Goal: Task Accomplishment & Management: Manage account settings

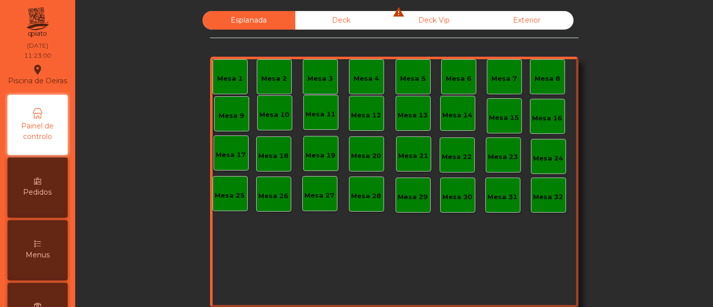
click at [46, 271] on div "Menus" at bounding box center [38, 250] width 60 height 60
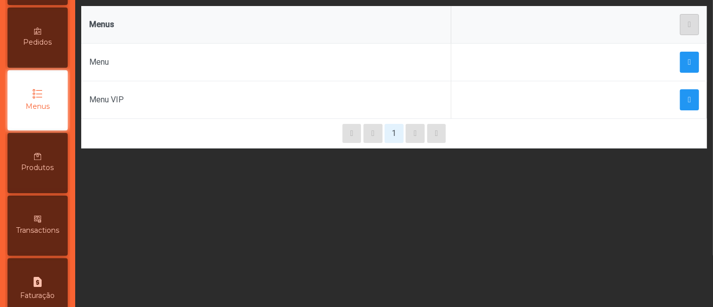
scroll to position [127, 0]
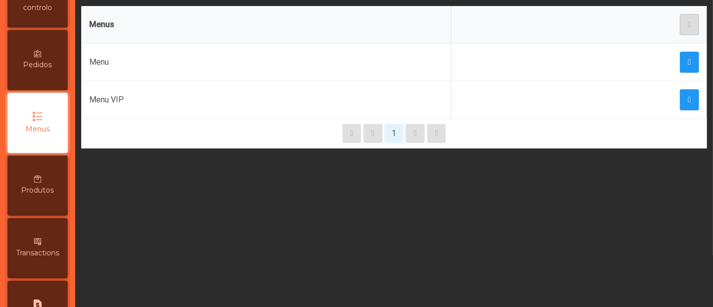
click at [47, 196] on span "Produtos" at bounding box center [38, 190] width 33 height 11
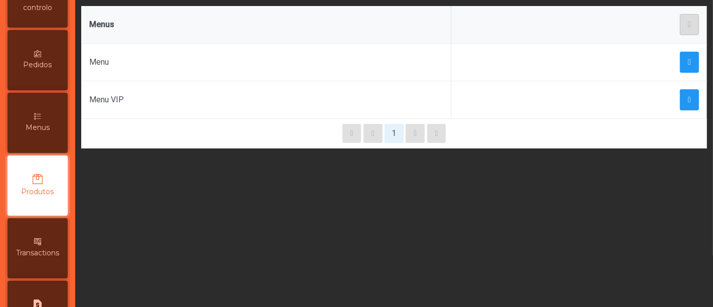
scroll to position [167, 0]
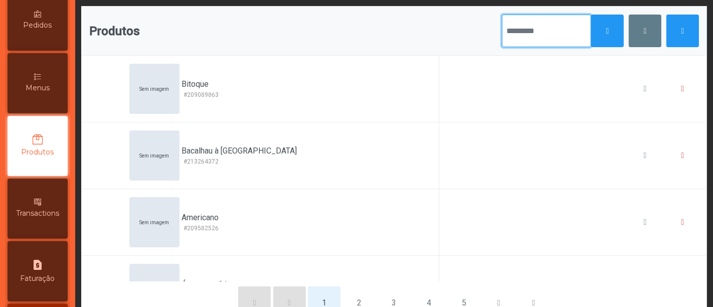
click at [509, 29] on input "text" at bounding box center [546, 31] width 89 height 33
type input "*****"
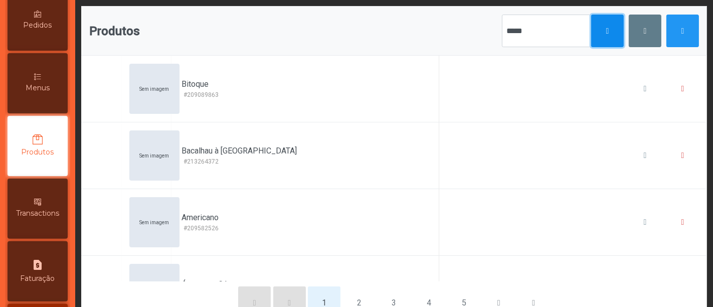
click at [593, 30] on button "button" at bounding box center [607, 31] width 33 height 33
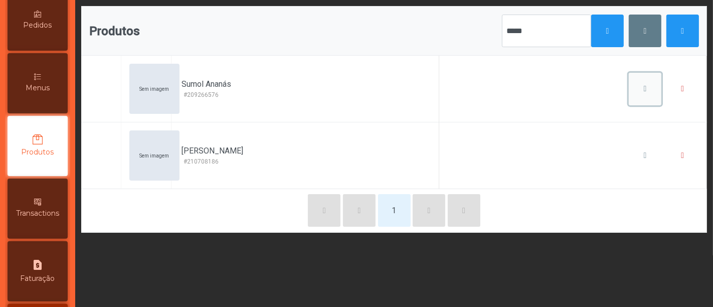
click at [644, 85] on span "button" at bounding box center [645, 89] width 3 height 8
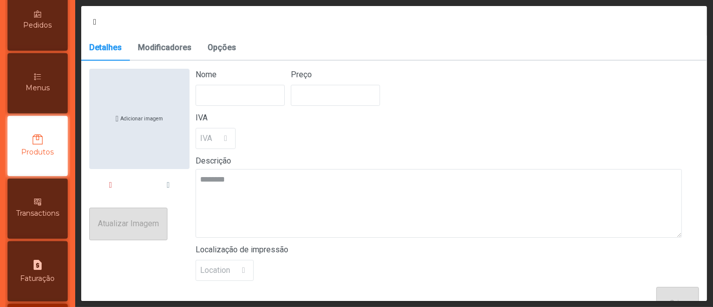
type input "**********"
type input "******"
click at [46, 85] on div "Menus" at bounding box center [38, 83] width 60 height 60
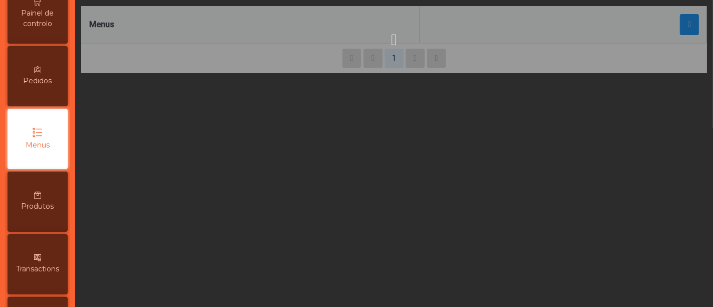
scroll to position [104, 0]
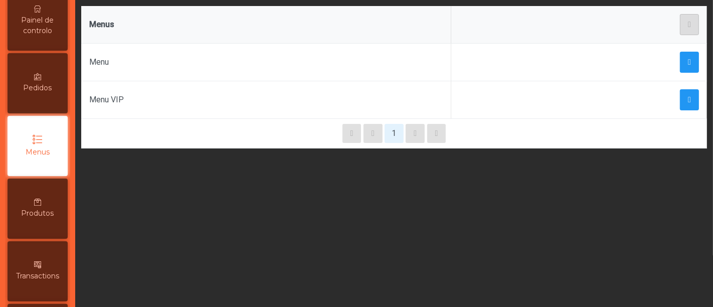
drag, startPoint x: 684, startPoint y: 56, endPoint x: 431, endPoint y: 57, distance: 252.9
click at [431, 57] on div "Menu" at bounding box center [266, 62] width 354 height 12
click at [688, 59] on span "button" at bounding box center [689, 62] width 3 height 8
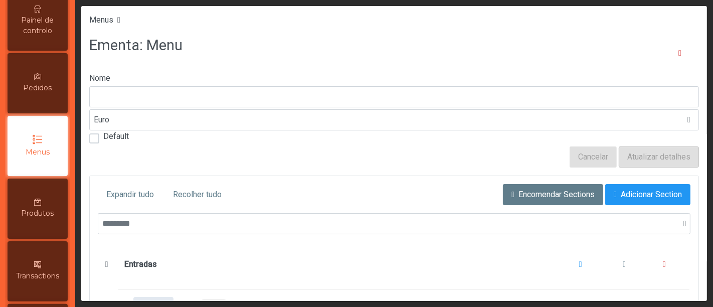
click at [41, 32] on span "Painel de controlo" at bounding box center [37, 25] width 55 height 21
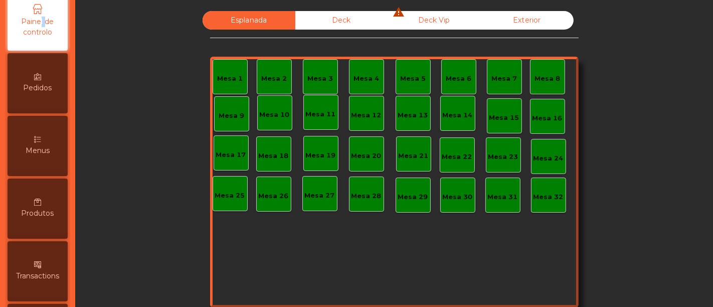
click at [41, 32] on div "Piscina de Oeiras location_on [DATE] 11:24:01 Painel de controlo Pedidos Menus …" at bounding box center [37, 165] width 59 height 529
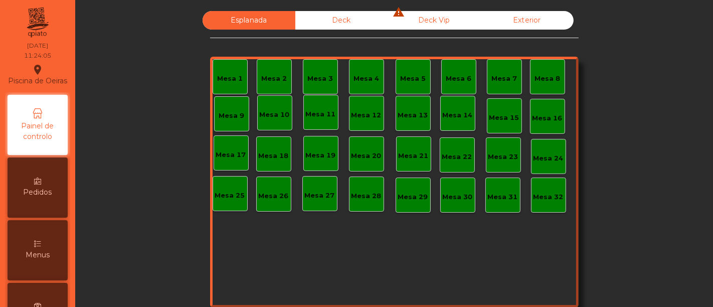
click at [395, 9] on icon "warning" at bounding box center [399, 12] width 12 height 12
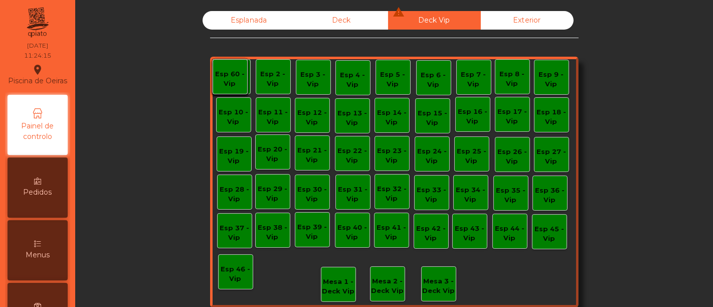
click at [267, 77] on div "Esp 2 - Vip" at bounding box center [273, 79] width 34 height 20
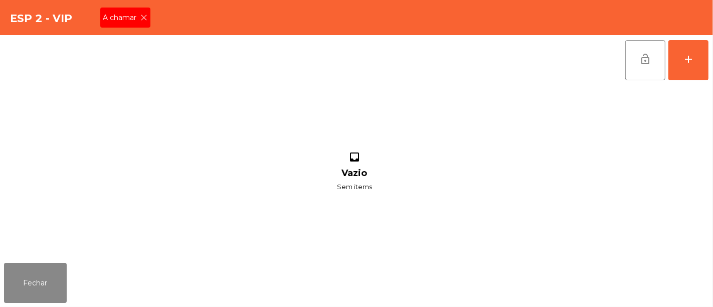
click at [141, 17] on icon at bounding box center [144, 17] width 7 height 7
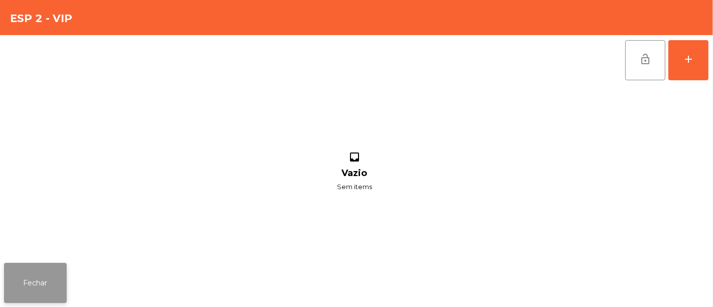
click at [41, 279] on button "Fechar" at bounding box center [35, 283] width 63 height 40
